Goal: Task Accomplishment & Management: Manage account settings

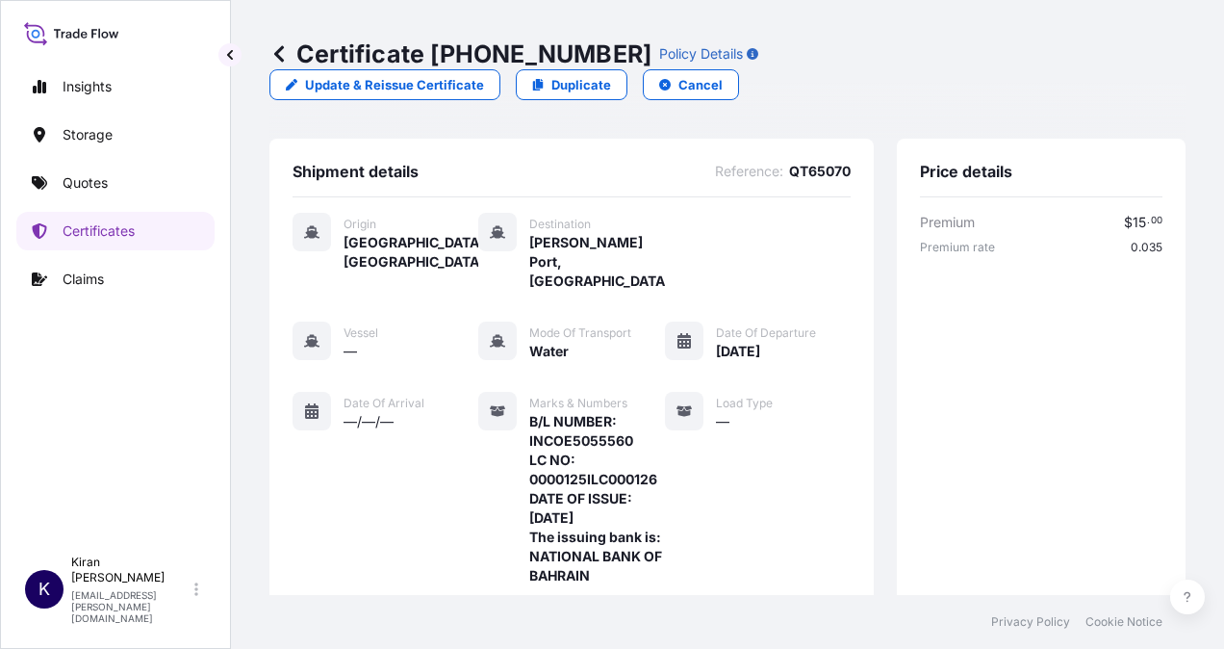
scroll to position [954, 0]
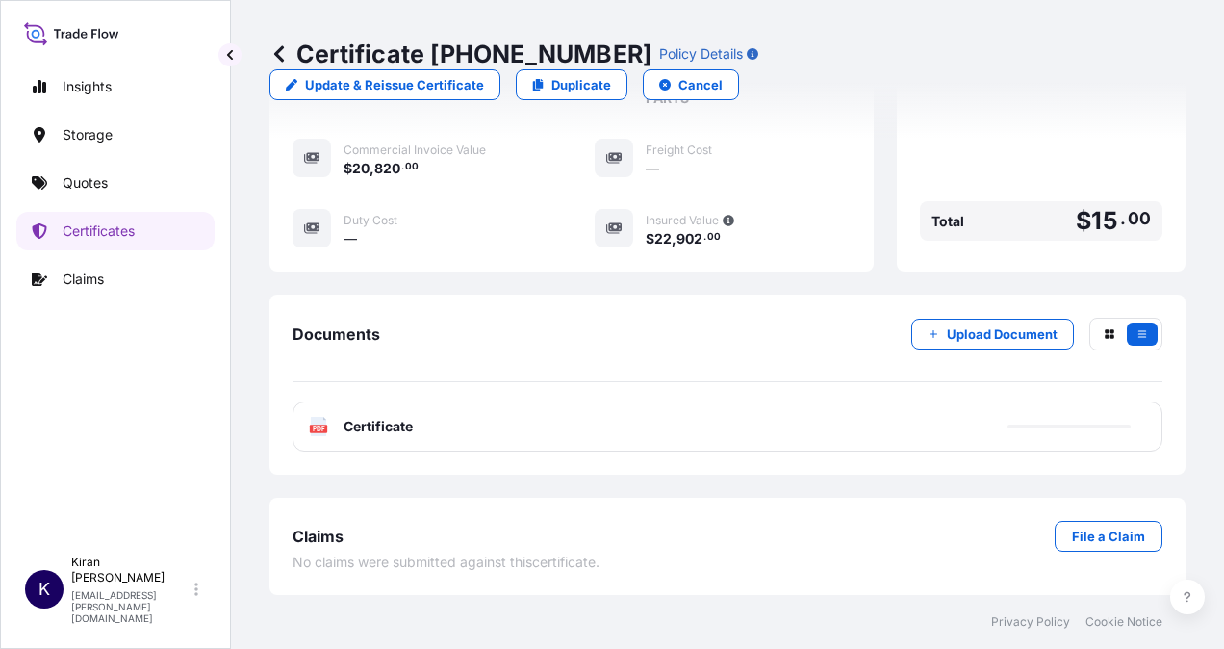
click at [960, 428] on div "PDF Certificate" at bounding box center [728, 426] width 870 height 50
click at [1035, 429] on div "PDF Certificate" at bounding box center [728, 426] width 870 height 50
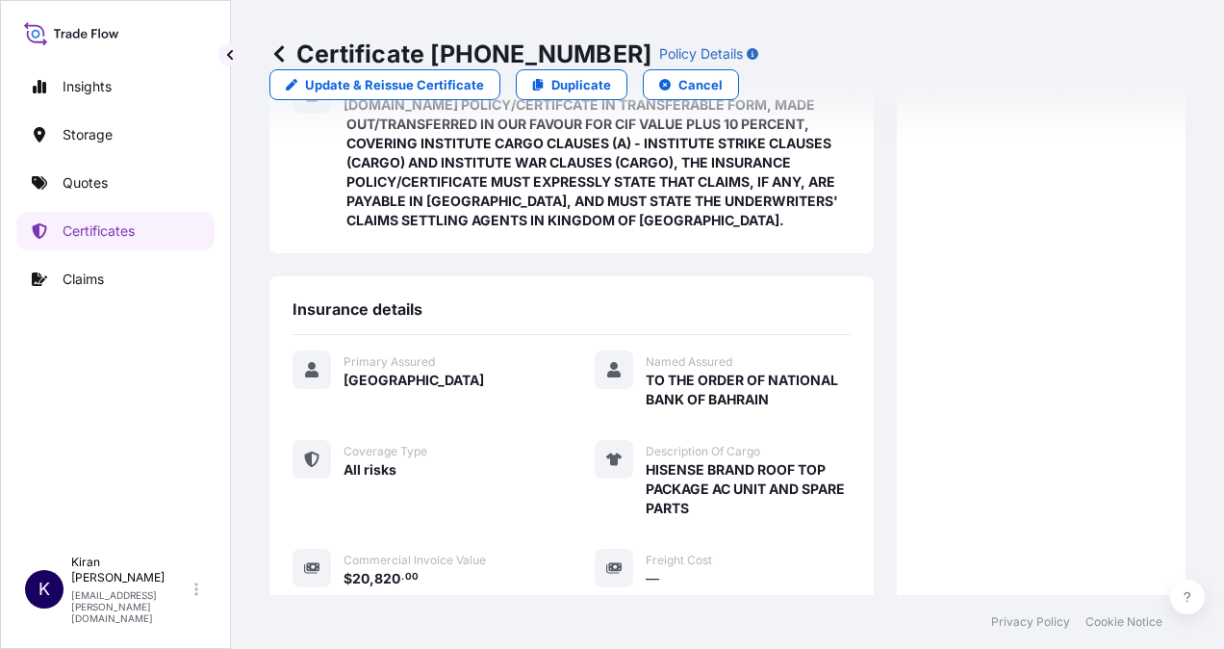
scroll to position [376, 0]
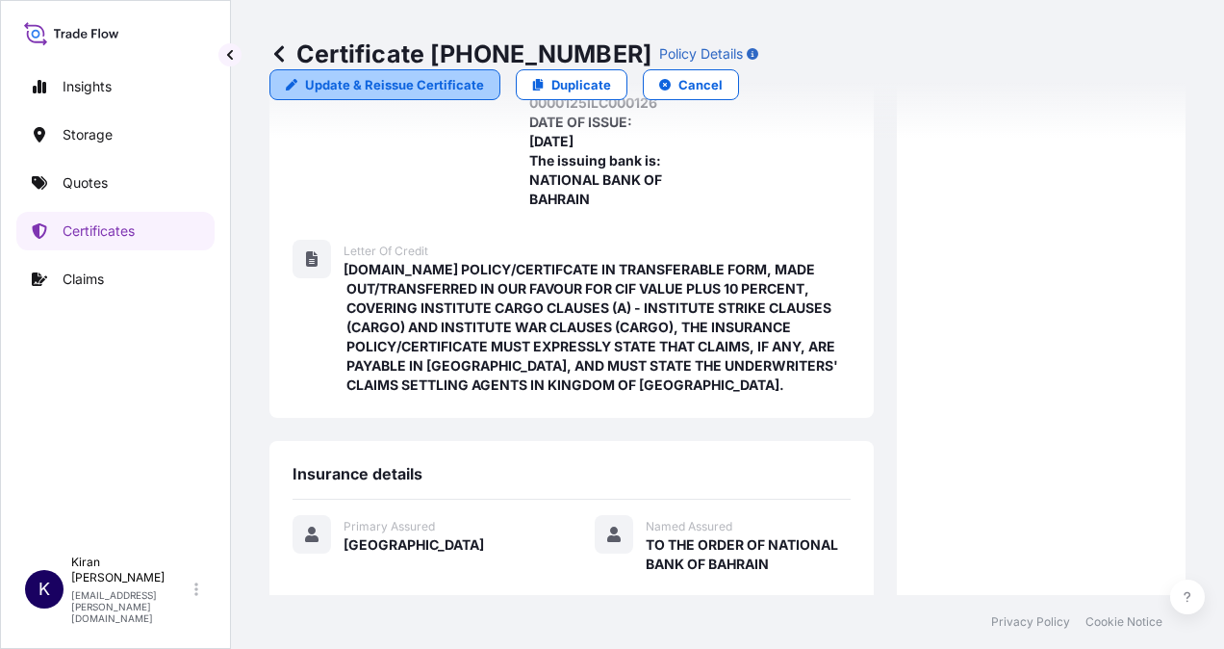
click at [484, 75] on p "Update & Reissue Certificate" at bounding box center [394, 84] width 179 height 19
select select "Water"
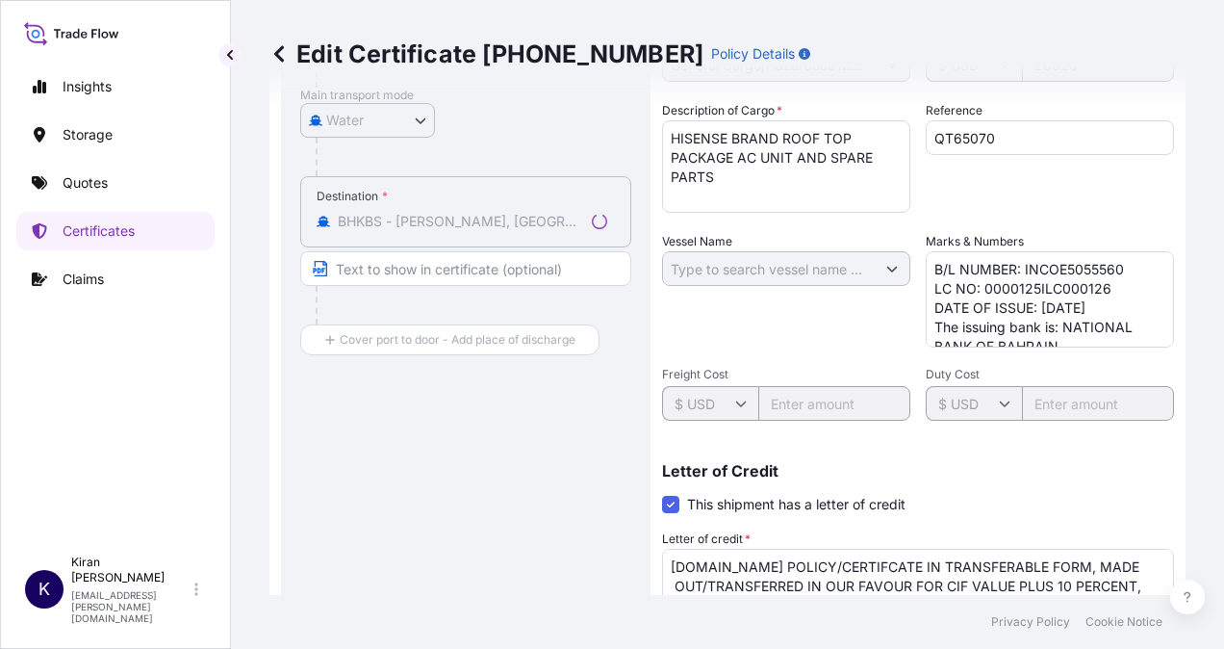
select select "31615"
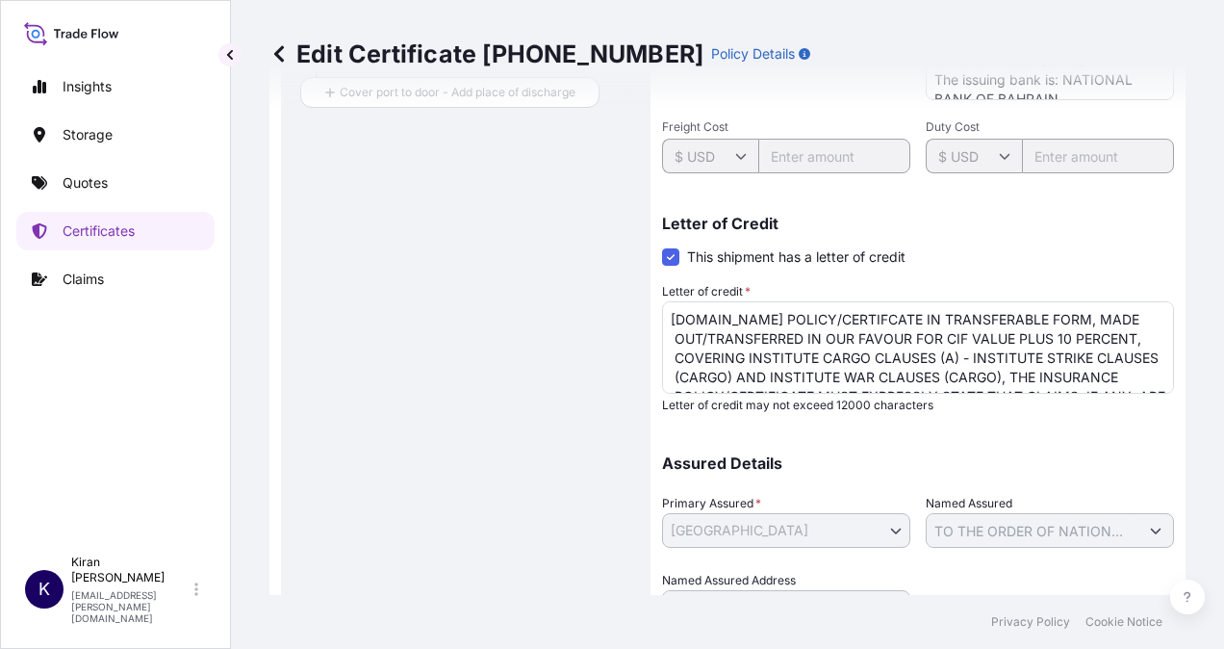
scroll to position [718, 0]
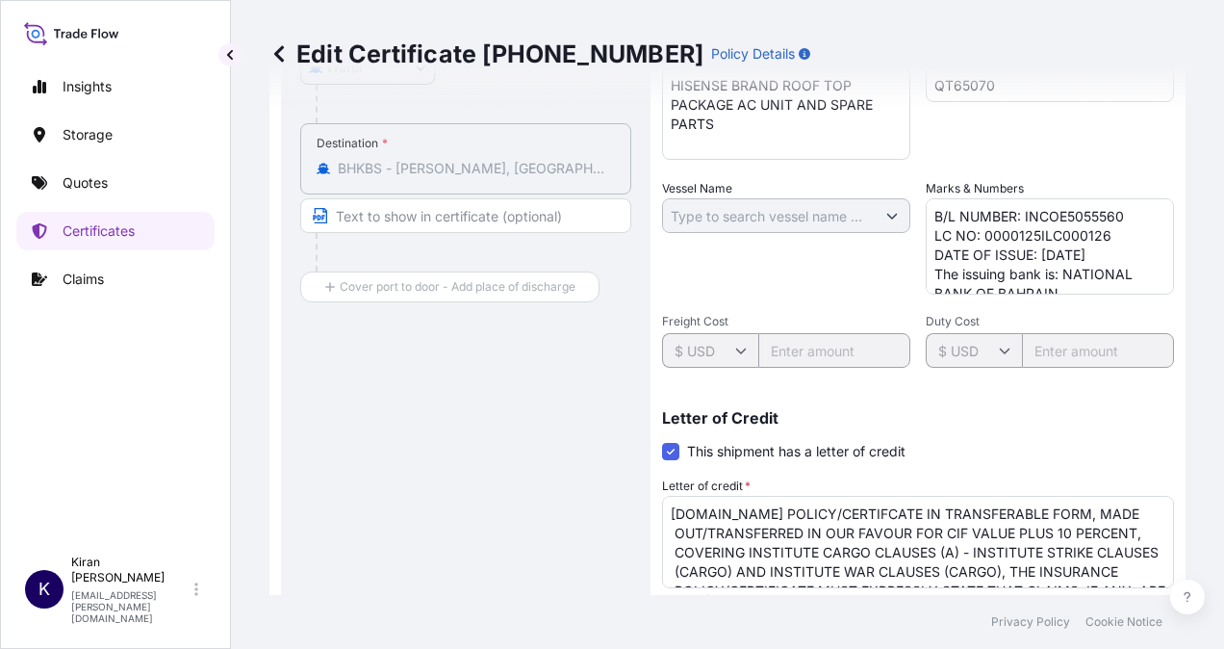
click at [1028, 277] on textarea "B/L NUMBER: INCOE5055560 LC NO: 0000125ILC000126 DATE OF ISSUE: [DATE] The issu…" at bounding box center [1050, 246] width 248 height 96
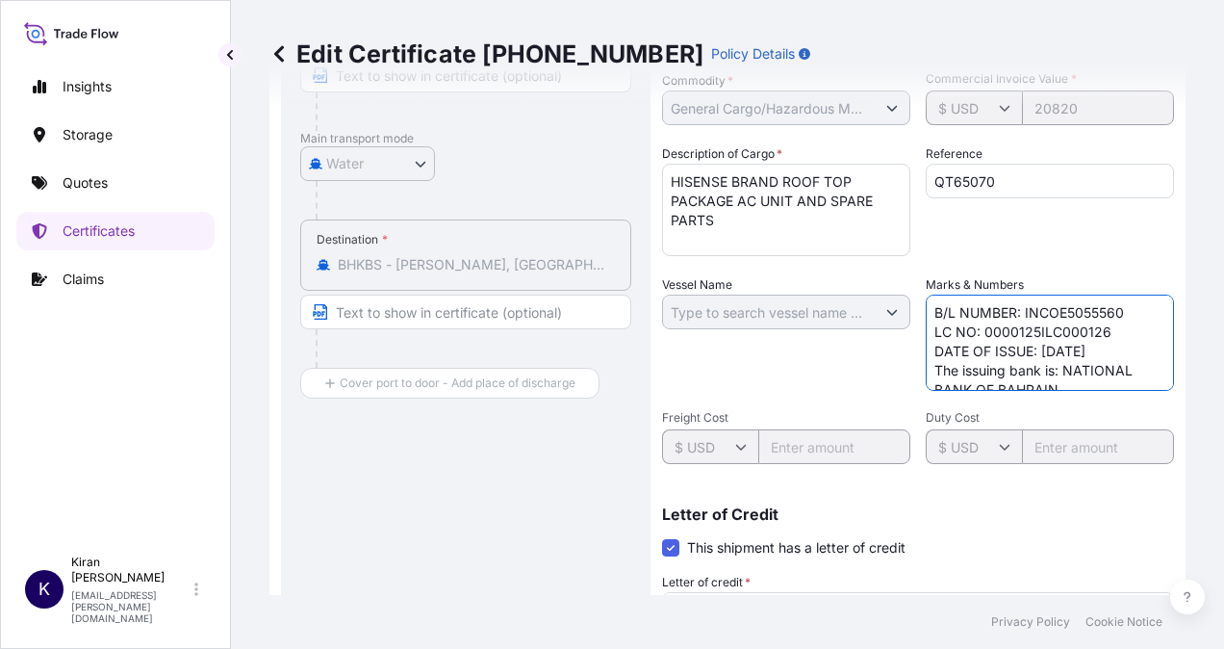
click at [1128, 310] on textarea "B/L NUMBER: INCOE5055560 LC NO: 0000125ILC000126 DATE OF ISSUE: [DATE] The issu…" at bounding box center [1050, 342] width 248 height 96
click at [1068, 324] on textarea "B/L NUMBER: INCOE5055560 LC NO: 0000125ILC000126 DATE OF ISSUE: [DATE] The issu…" at bounding box center [1050, 342] width 248 height 96
click at [1065, 348] on textarea "B/L NUMBER: INCOE5055560 LC NO: 0000125ILC000126 DATE OF ISSUE: [DATE] The issu…" at bounding box center [1050, 342] width 248 height 96
type textarea "B/L NUMBER: INCOE5055560 INVOICE NUMBER: 3500425744 CONTAINER NO.: TRHU5498446 …"
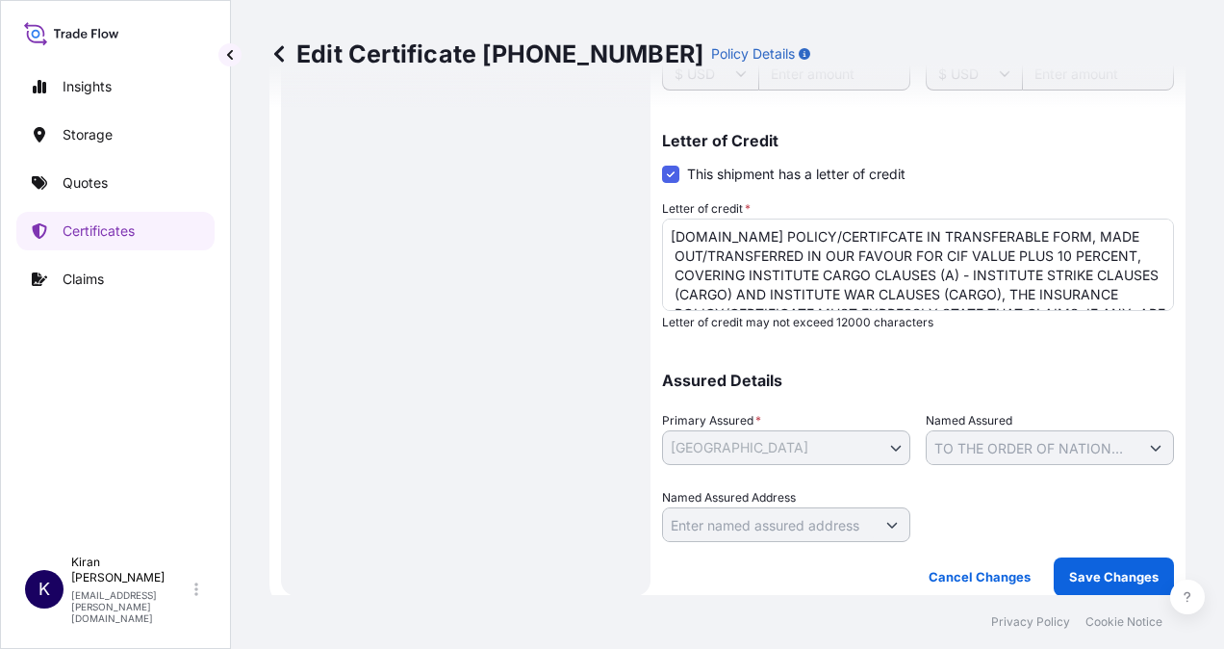
scroll to position [718, 0]
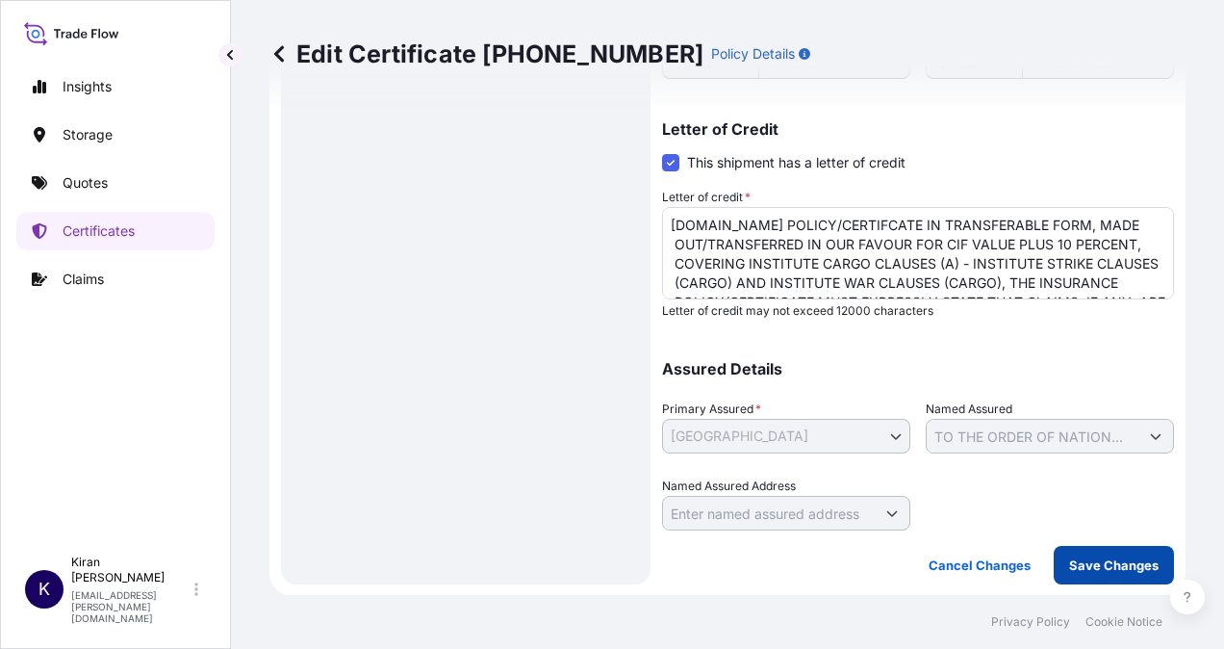
click at [1107, 567] on p "Save Changes" at bounding box center [1113, 564] width 89 height 19
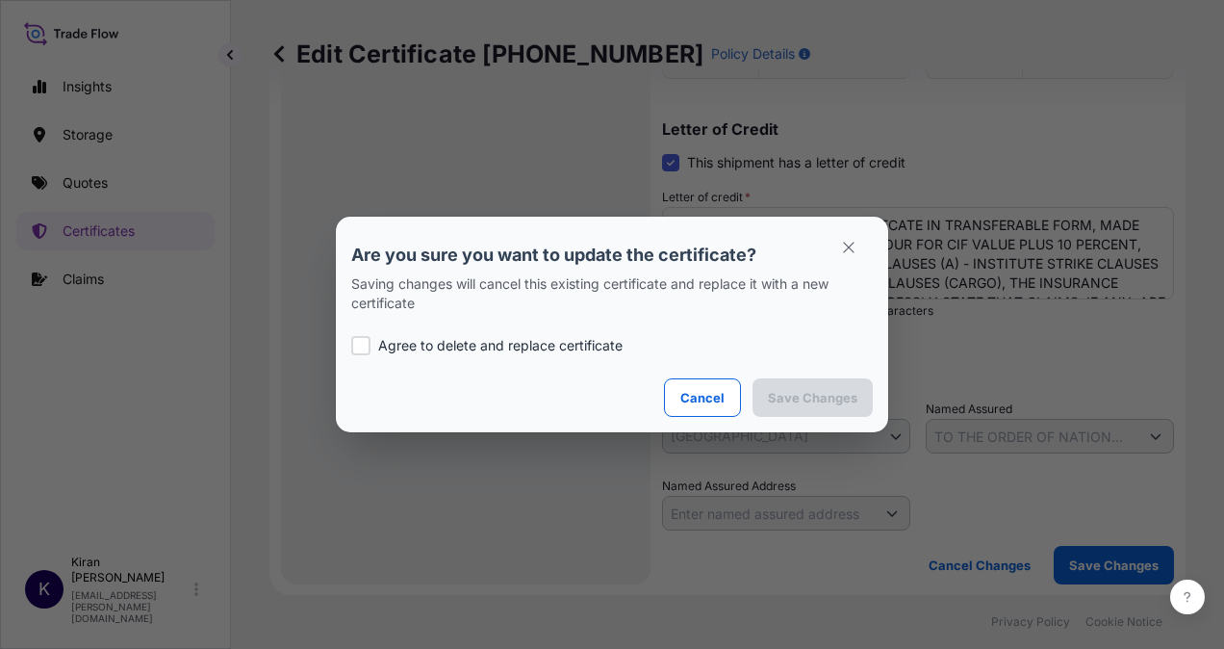
click at [374, 342] on label "Agree to delete and replace certificate" at bounding box center [612, 345] width 522 height 19
checkbox input "true"
click at [821, 398] on p "Save Changes" at bounding box center [812, 397] width 89 height 19
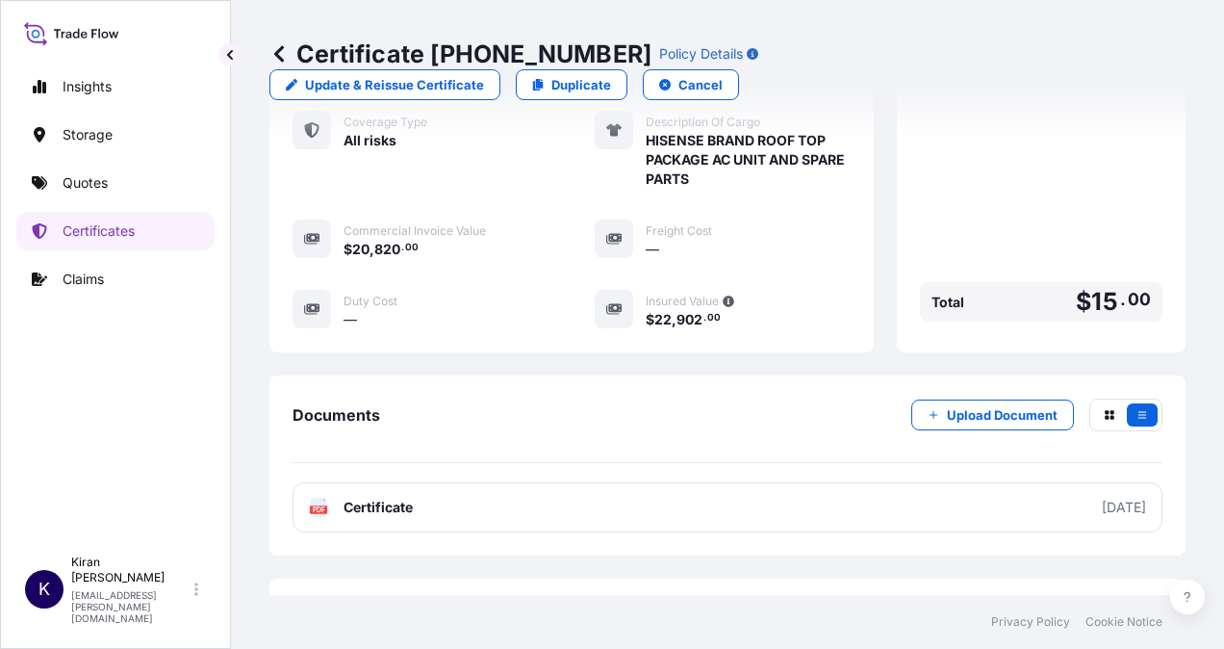
scroll to position [1031, 0]
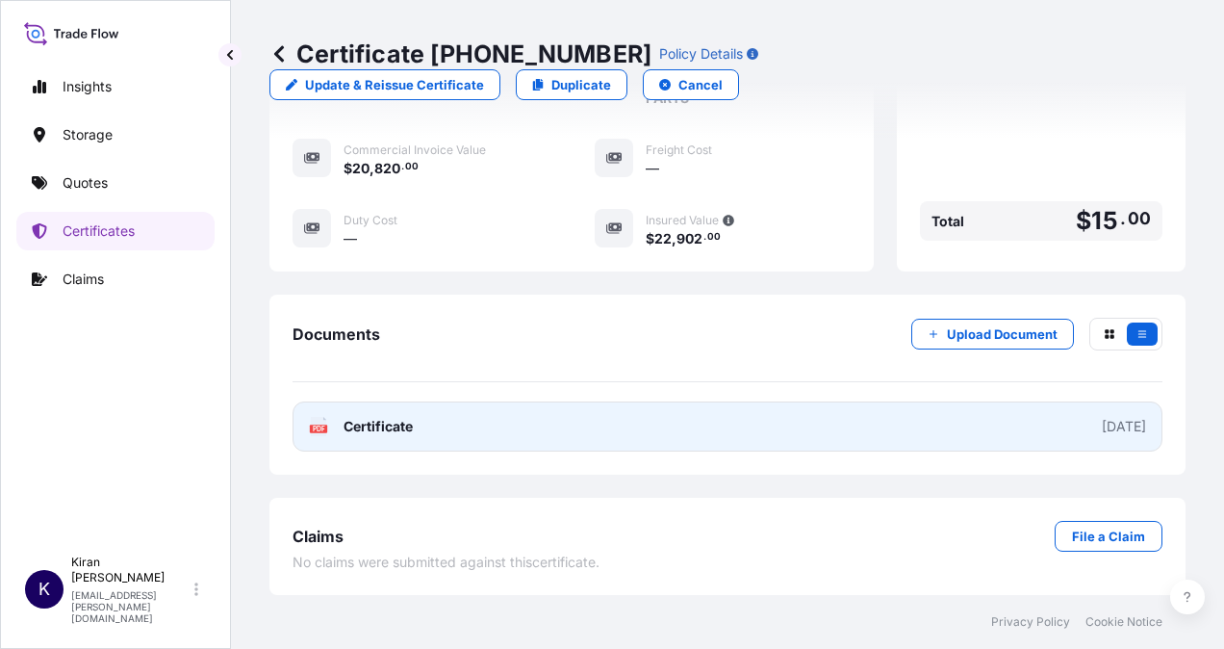
click at [553, 427] on link "PDF Certificate [DATE]" at bounding box center [728, 426] width 870 height 50
click at [980, 409] on link "PDF Certificate [DATE]" at bounding box center [728, 426] width 870 height 50
